Goal: Book appointment/travel/reservation

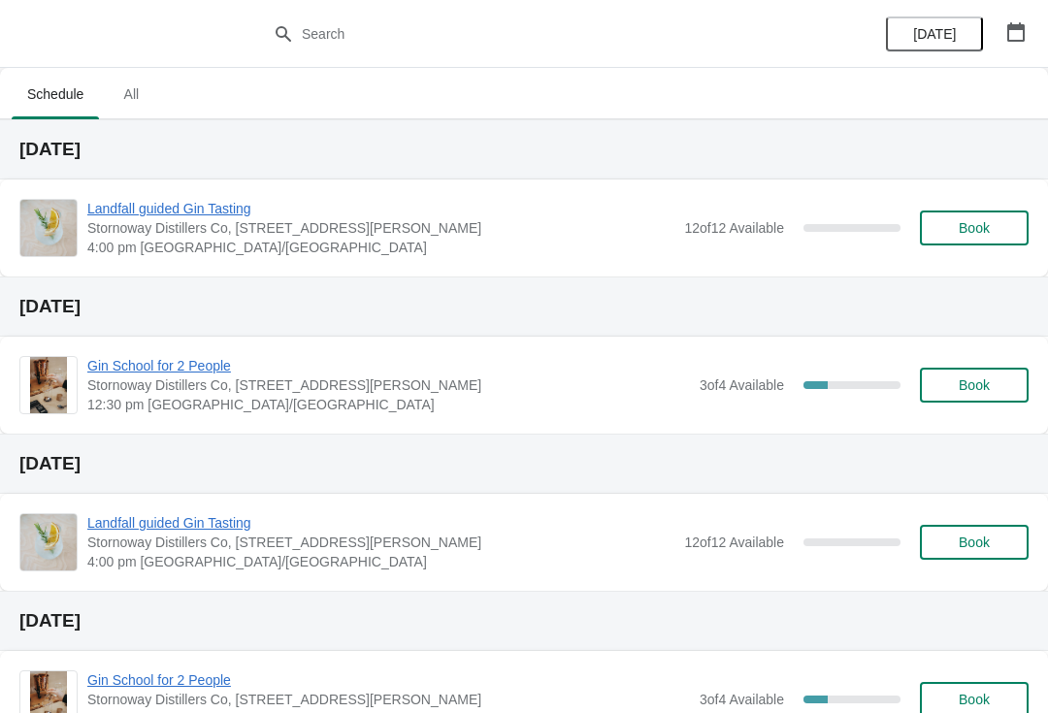
click at [992, 380] on span "Book" at bounding box center [974, 385] width 74 height 16
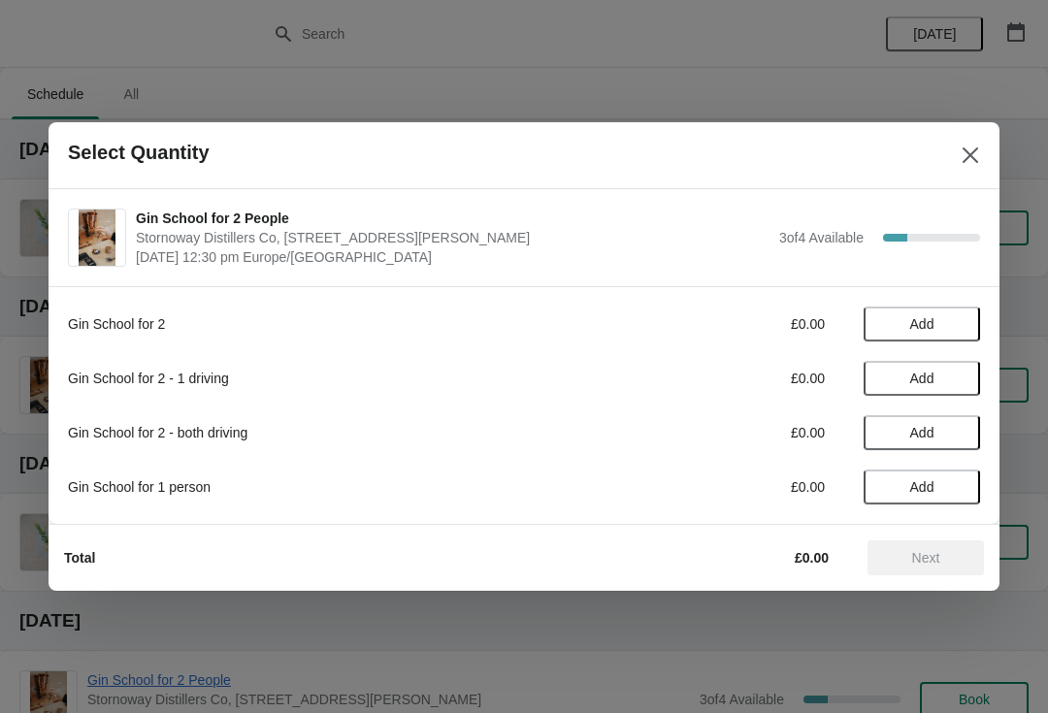
click at [916, 385] on span "Add" at bounding box center [922, 379] width 24 height 16
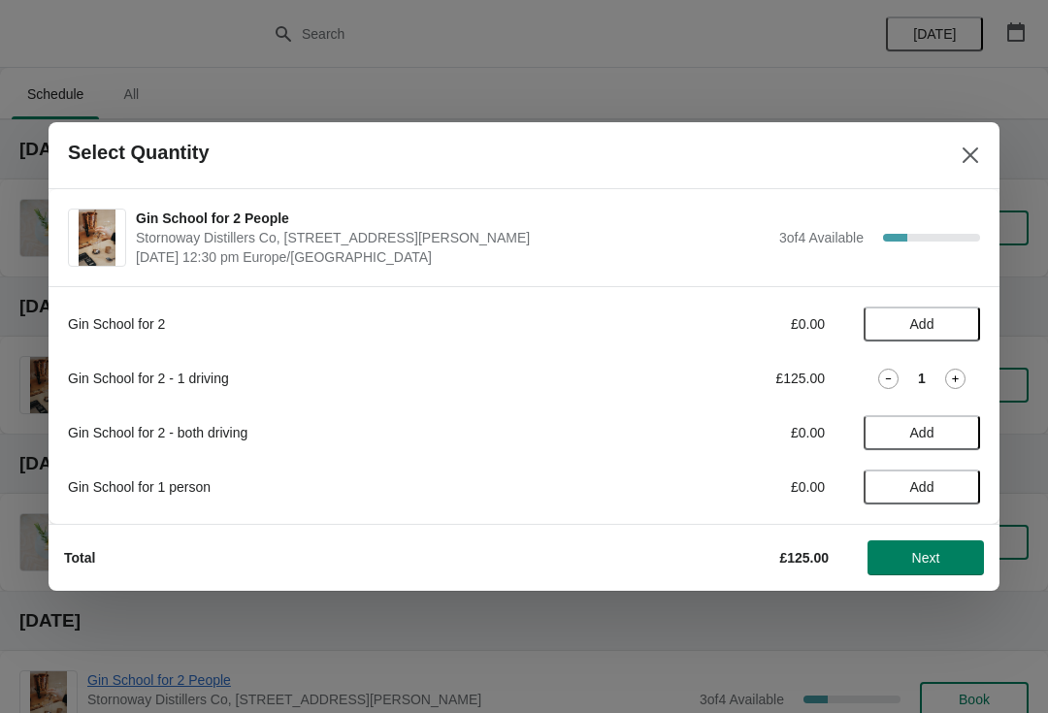
click at [923, 551] on span "Next" at bounding box center [926, 558] width 28 height 16
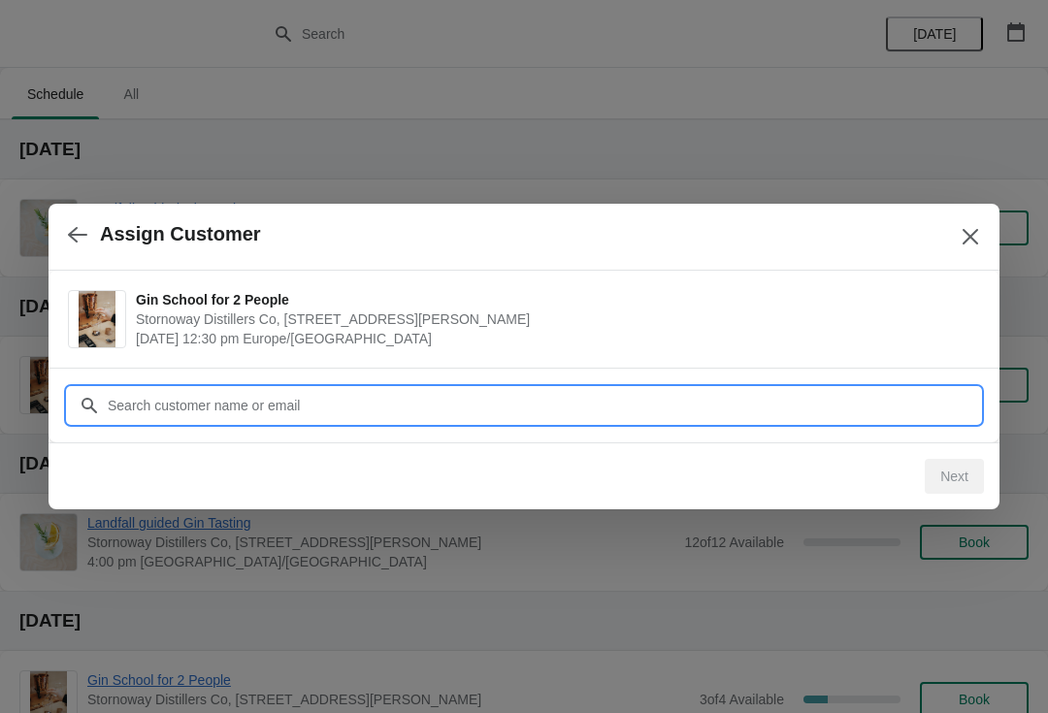
click at [254, 416] on input "Customer" at bounding box center [543, 405] width 873 height 35
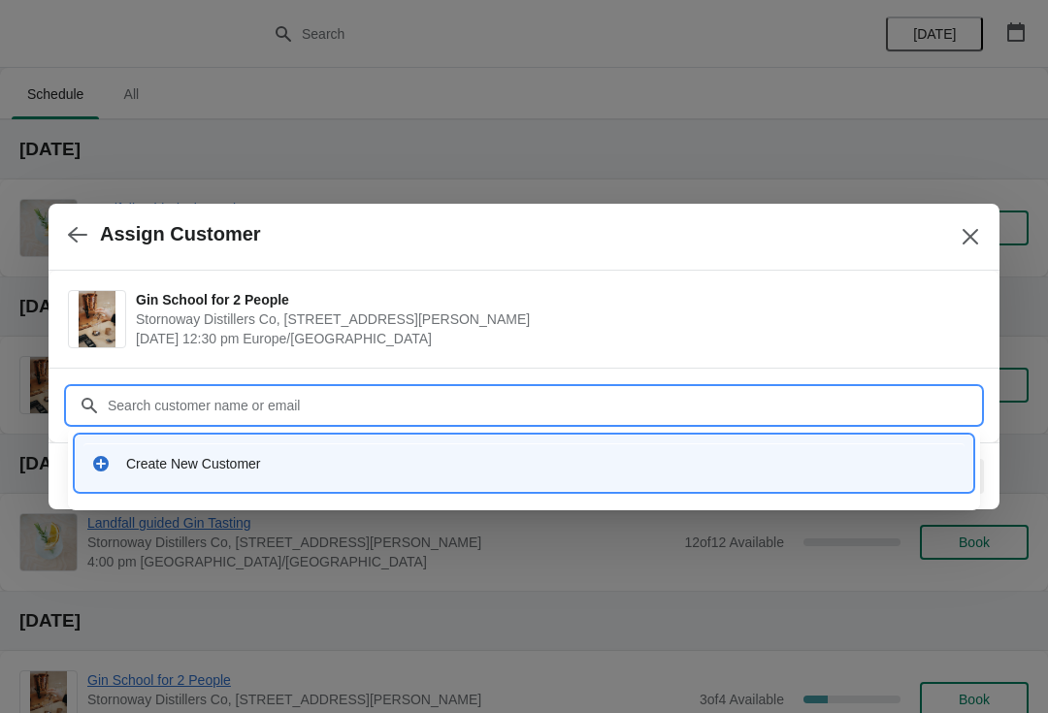
click at [231, 460] on div "Create New Customer" at bounding box center [541, 463] width 831 height 19
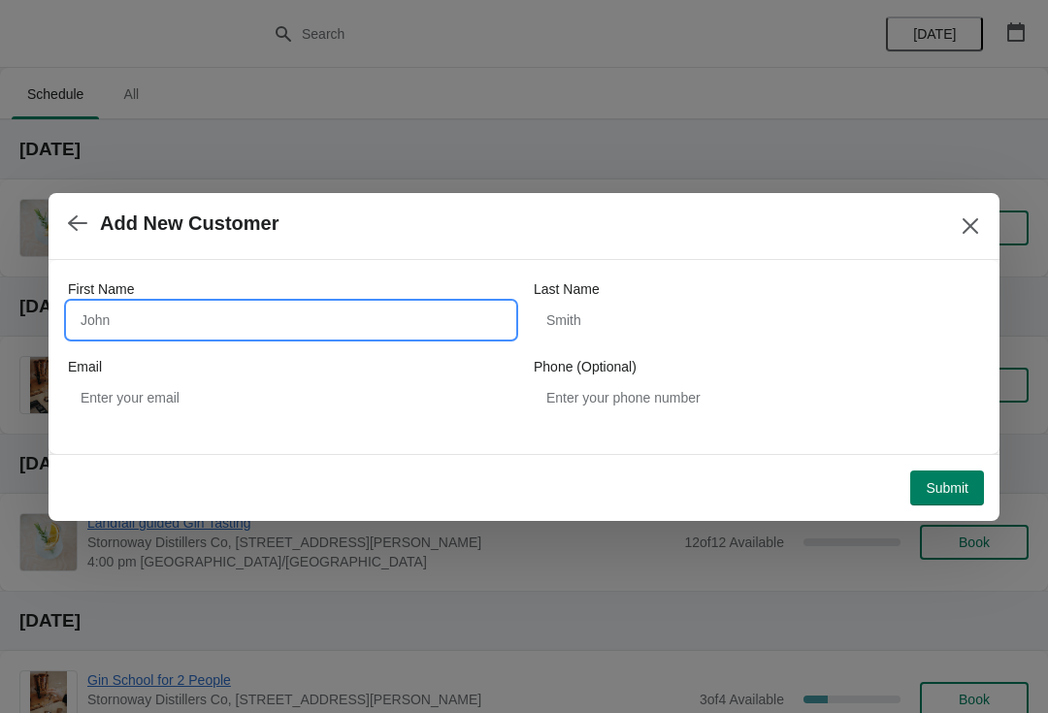
click at [199, 321] on input "First Name" at bounding box center [291, 320] width 446 height 35
type input "[PERSON_NAME]"
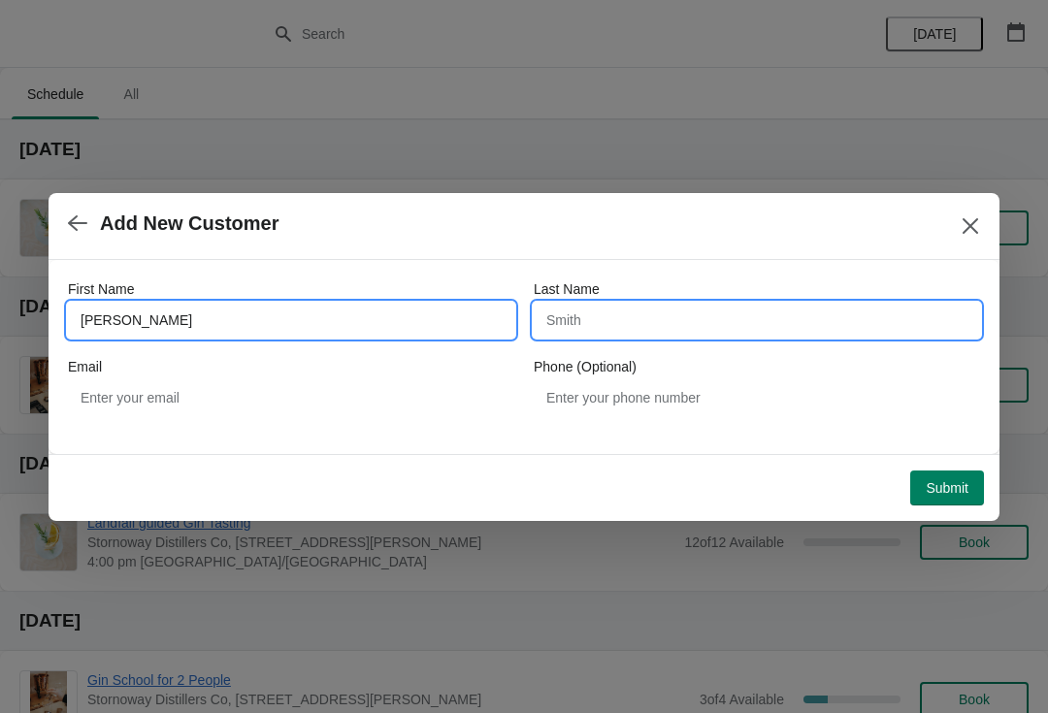
click at [624, 322] on input "Last Name" at bounding box center [757, 320] width 446 height 35
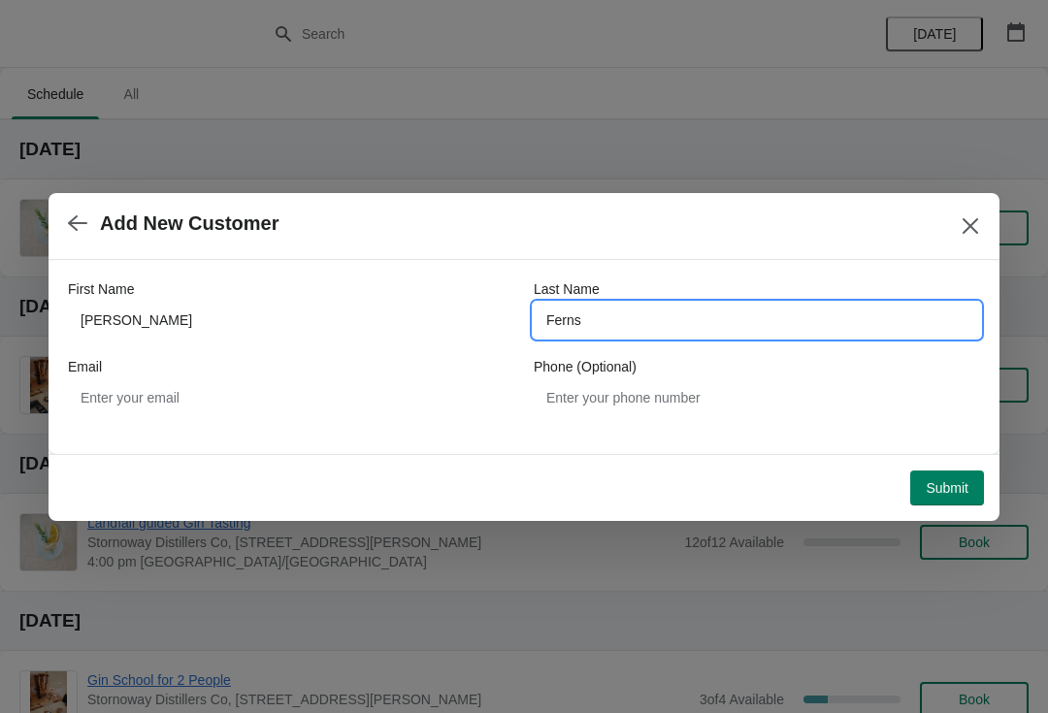
type input "Ferns"
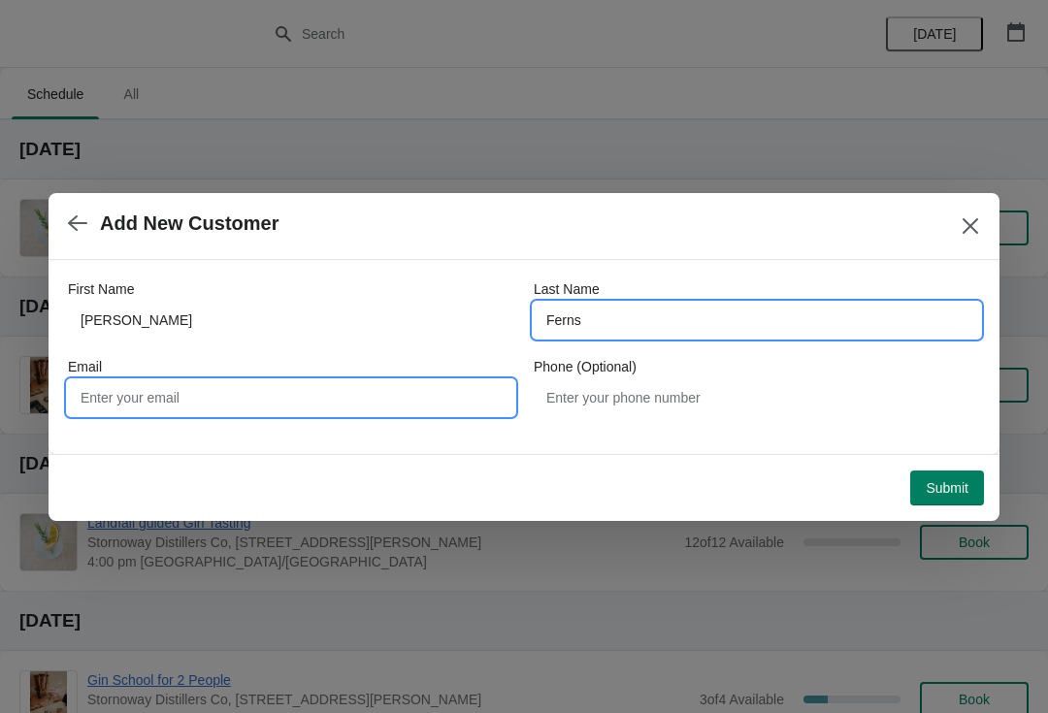
click at [241, 397] on input "Email" at bounding box center [291, 397] width 446 height 35
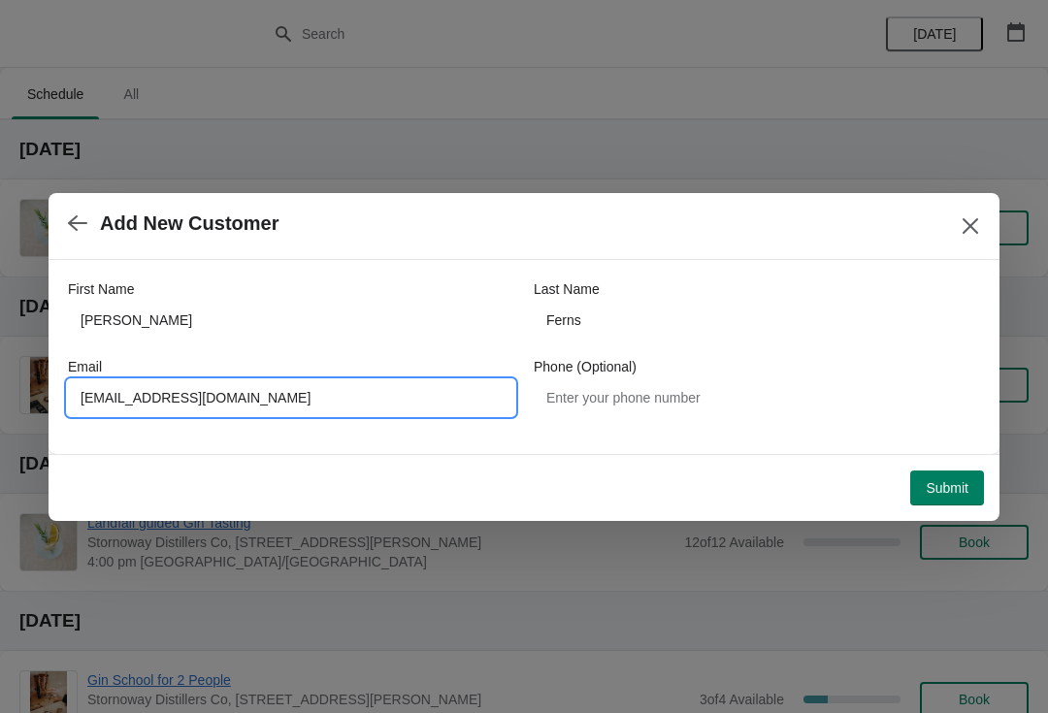
type input "[EMAIL_ADDRESS][DOMAIN_NAME]"
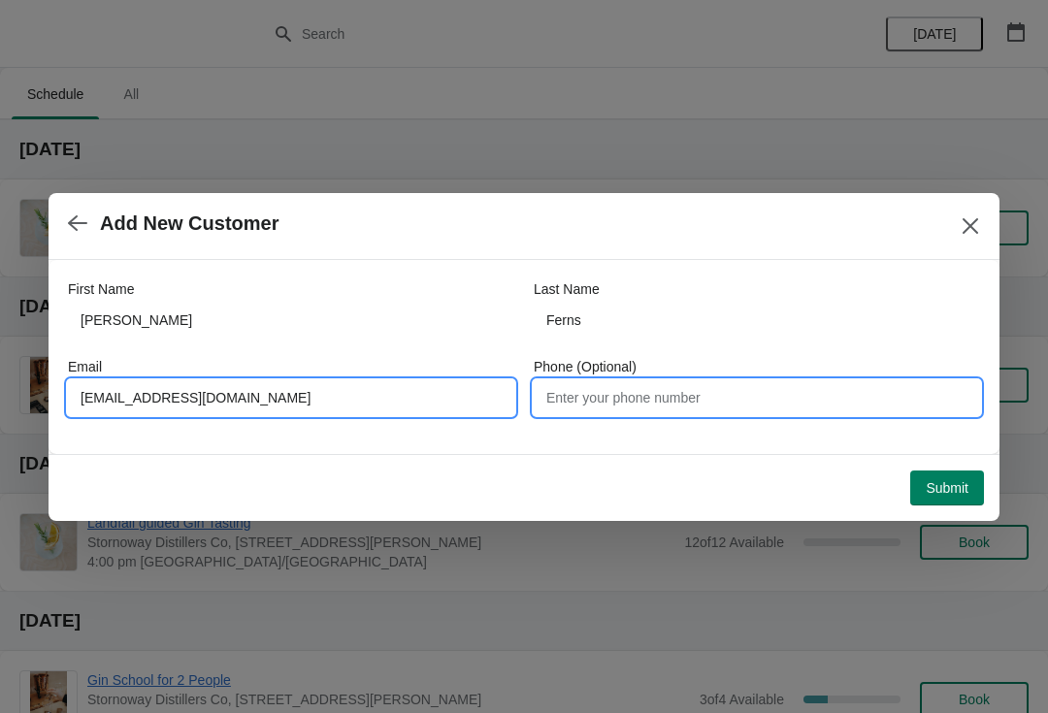
click at [680, 397] on input "Phone (Optional)" at bounding box center [757, 397] width 446 height 35
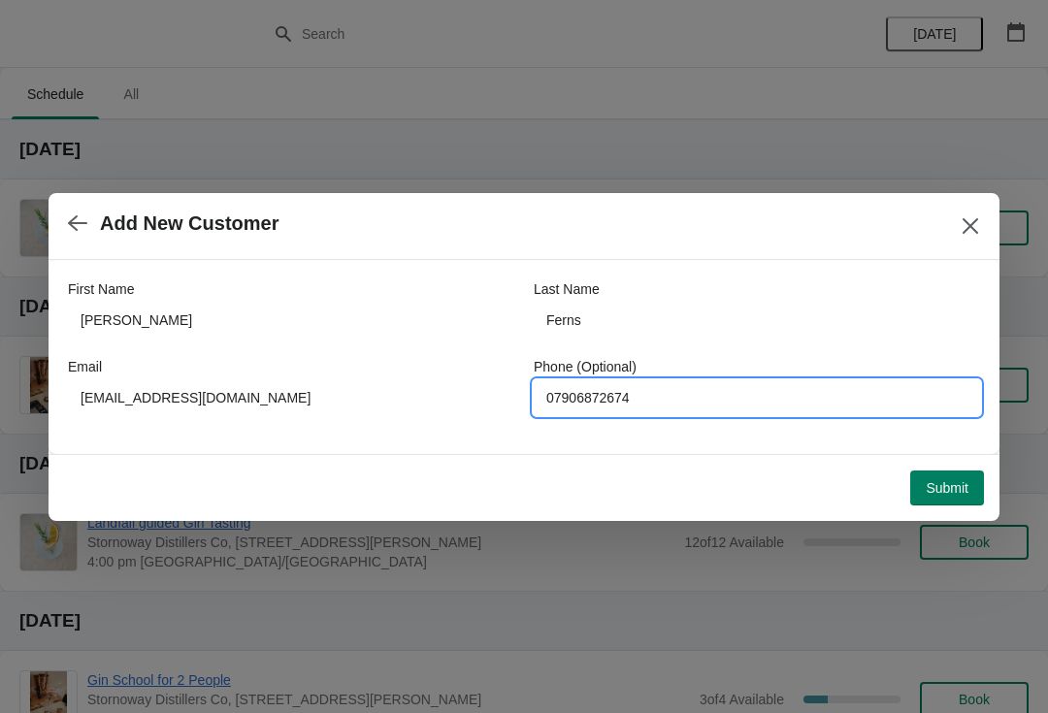
type input "07906872674"
click at [947, 480] on span "Submit" at bounding box center [947, 488] width 43 height 16
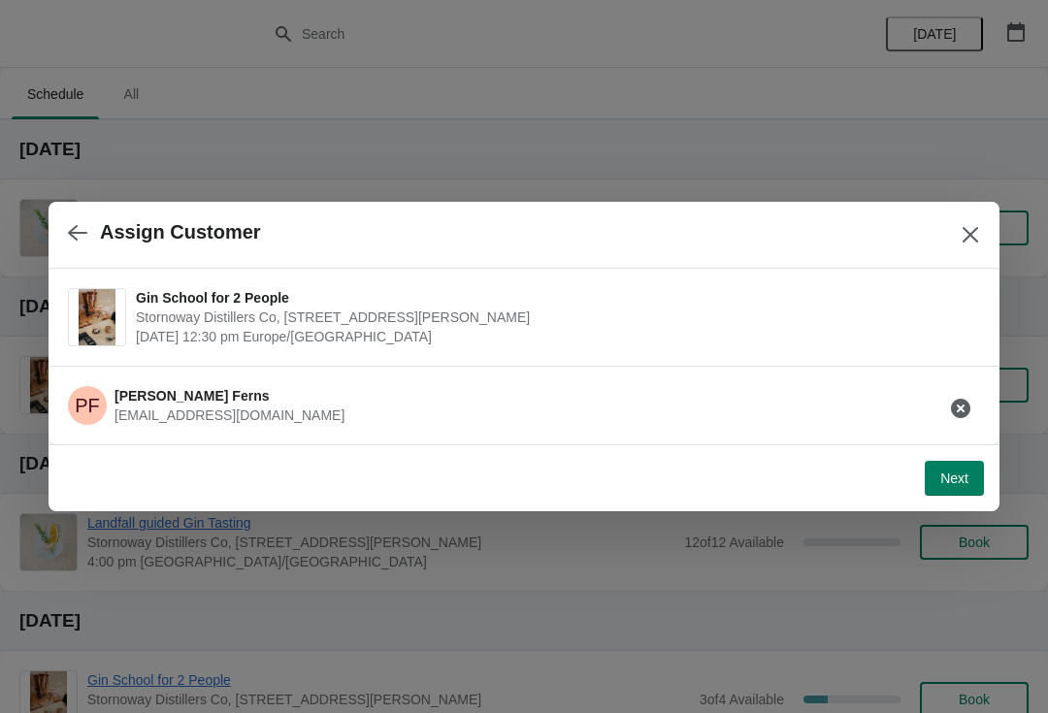
click at [961, 474] on span "Next" at bounding box center [954, 479] width 28 height 16
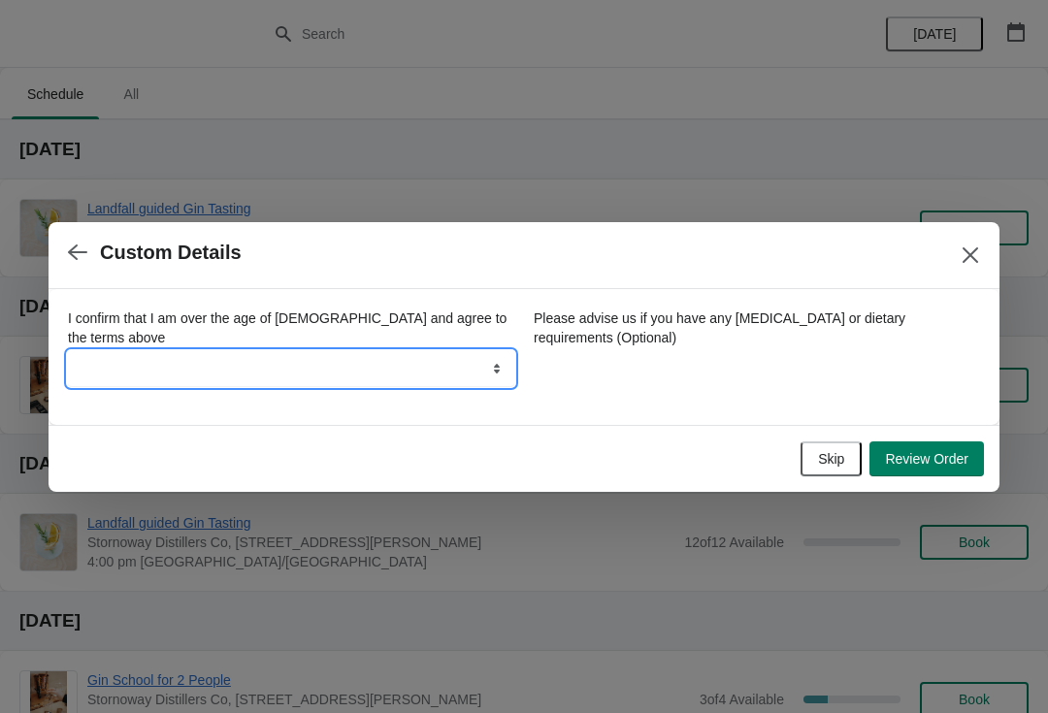
click at [446, 351] on select "Yes" at bounding box center [291, 368] width 446 height 35
select select "Yes"
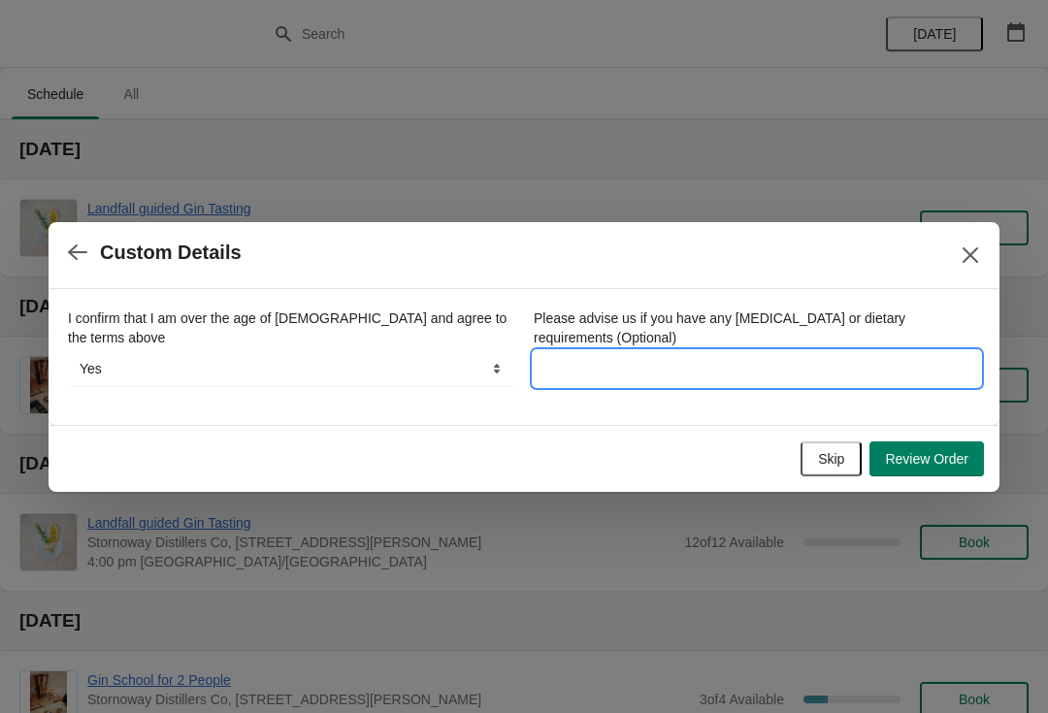
click at [663, 355] on input "Please advise us if you have any [MEDICAL_DATA] or dietary requirements (Option…" at bounding box center [757, 368] width 446 height 35
click at [929, 456] on span "Review Order" at bounding box center [926, 459] width 83 height 16
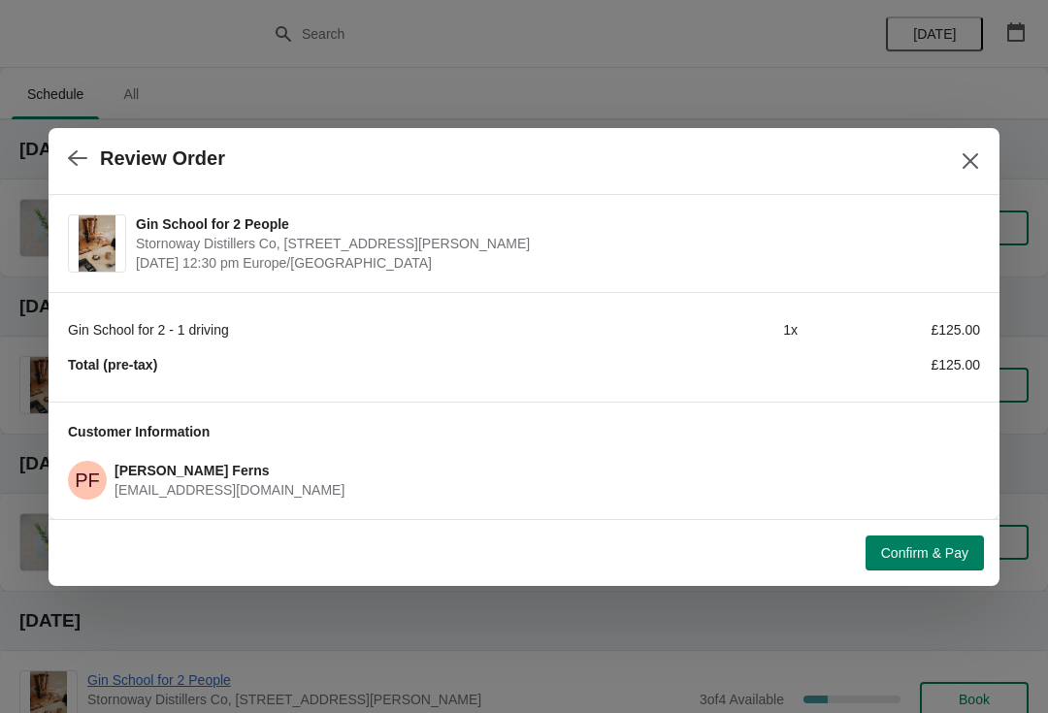
click at [924, 558] on span "Confirm & Pay" at bounding box center [924, 553] width 87 height 16
